Goal: Task Accomplishment & Management: Manage account settings

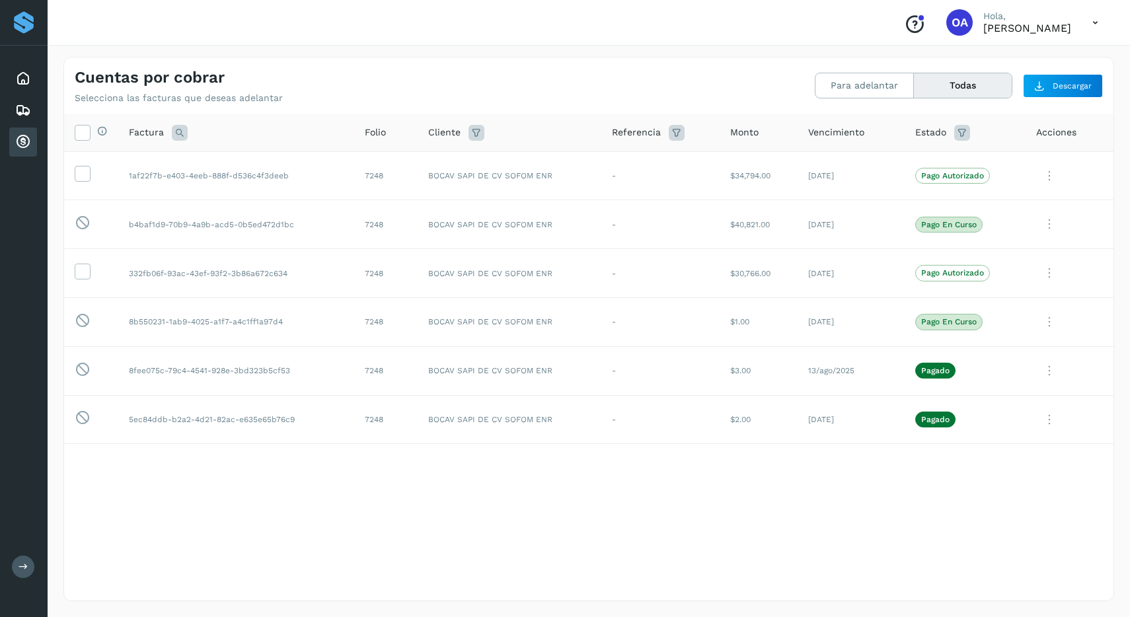
click at [336, 18] on icon at bounding box center [1095, 22] width 27 height 27
click at [336, 61] on div "Cerrar sesión" at bounding box center [1029, 59] width 157 height 25
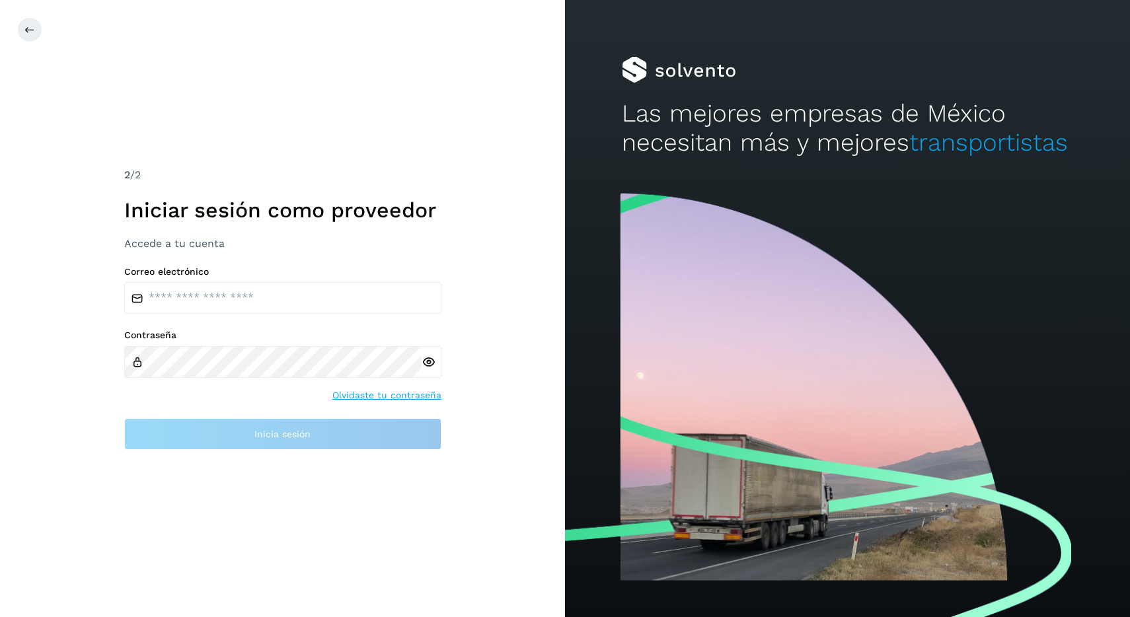
click at [44, 40] on div at bounding box center [582, 29] width 1130 height 25
click at [34, 32] on icon at bounding box center [29, 29] width 11 height 11
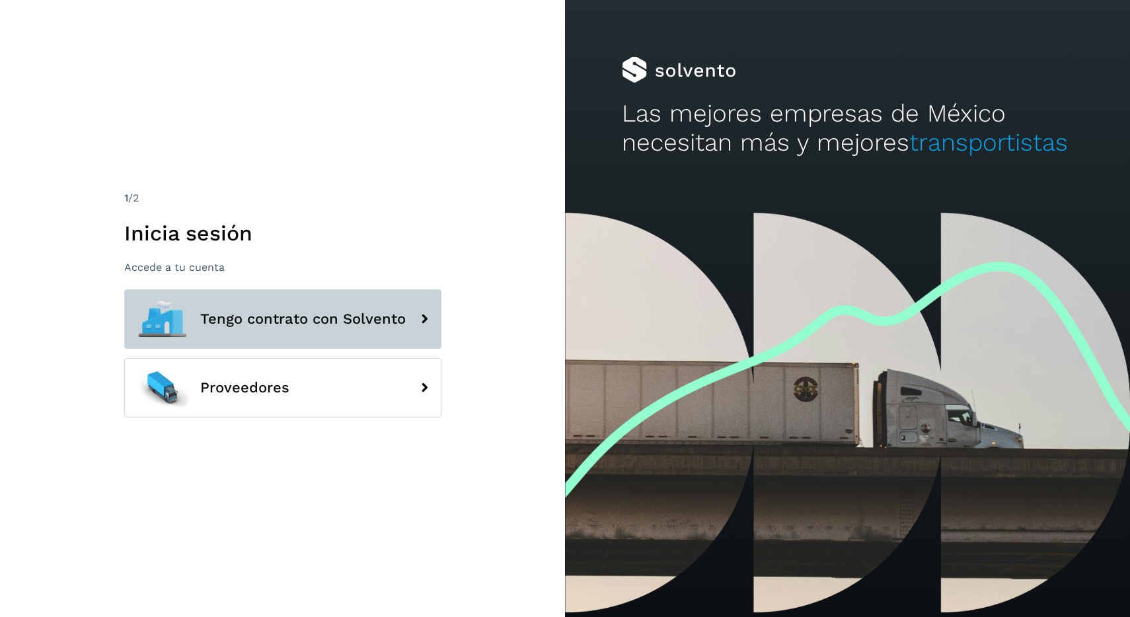
click at [231, 299] on button "Tengo contrato con Solvento" at bounding box center [282, 318] width 317 height 59
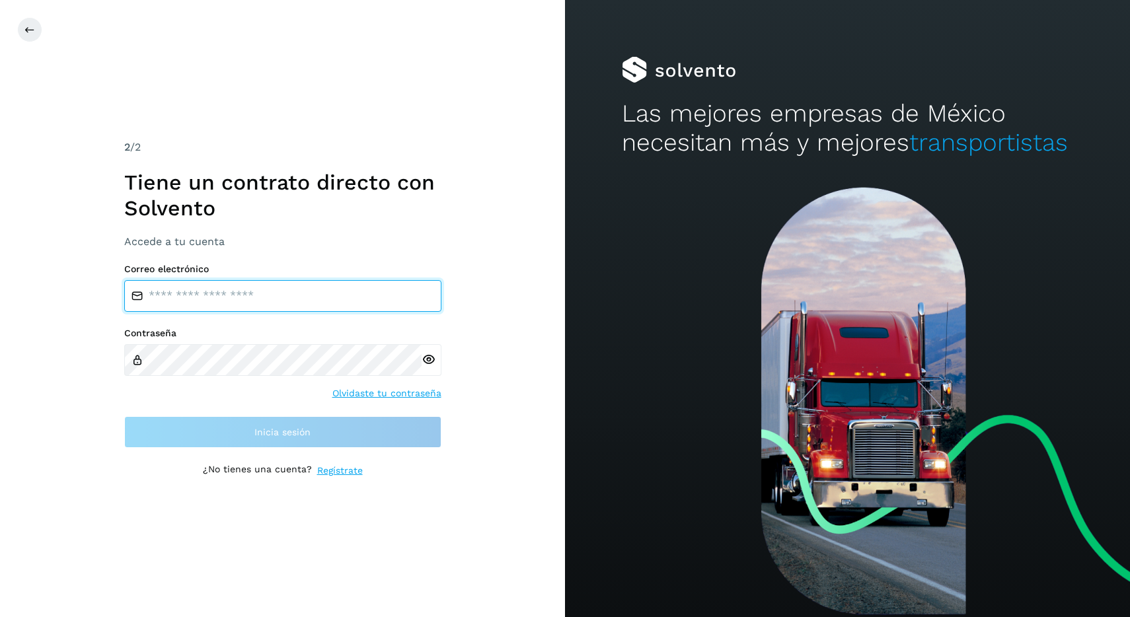
click at [314, 291] on input "email" at bounding box center [282, 296] width 317 height 32
type input "**********"
